Goal: Find specific page/section: Find specific page/section

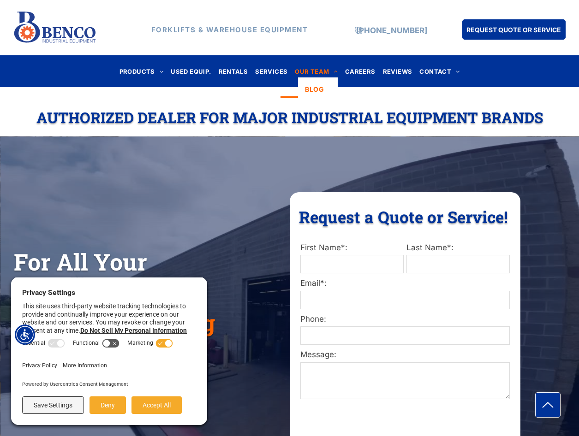
click at [319, 71] on span "OUR TEAM" at bounding box center [316, 71] width 43 height 12
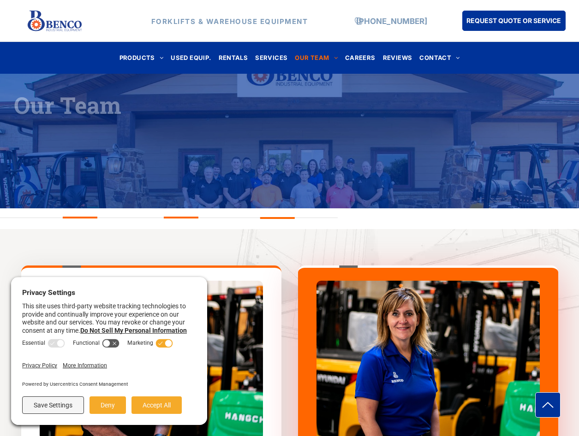
scroll to position [184, 0]
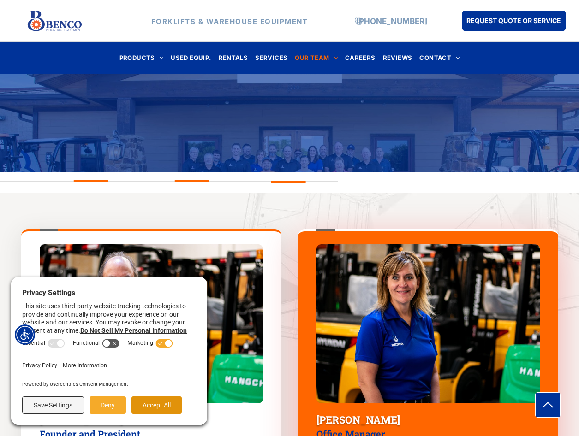
click at [149, 405] on button "Accept All" at bounding box center [156, 406] width 50 height 18
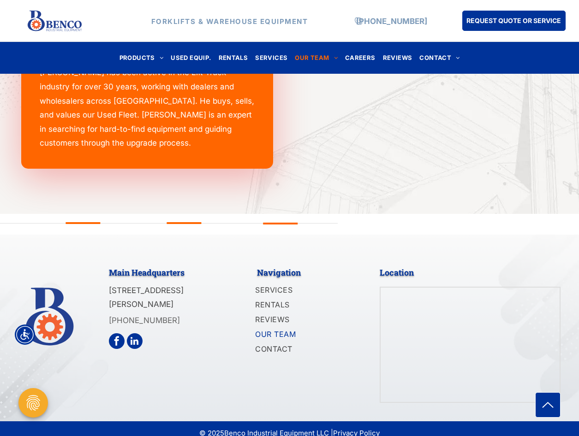
scroll to position [1318, 0]
